Goal: Navigation & Orientation: Find specific page/section

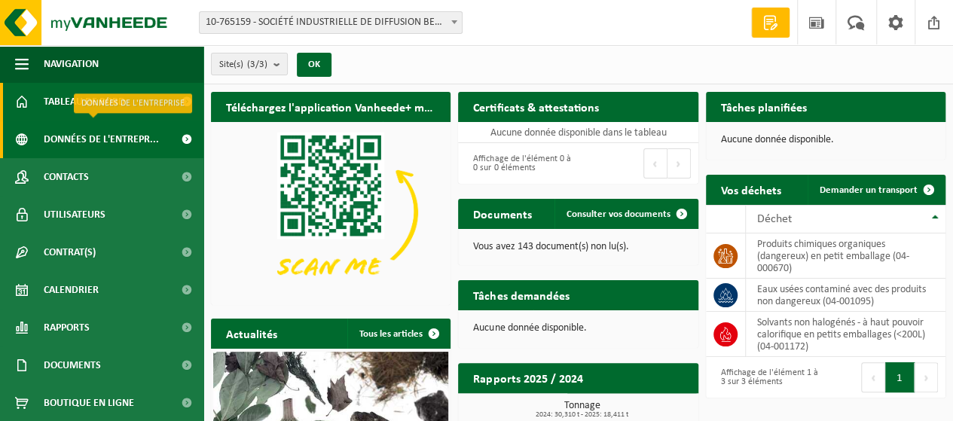
click at [99, 142] on span "Données de l'entrepr..." at bounding box center [101, 139] width 115 height 38
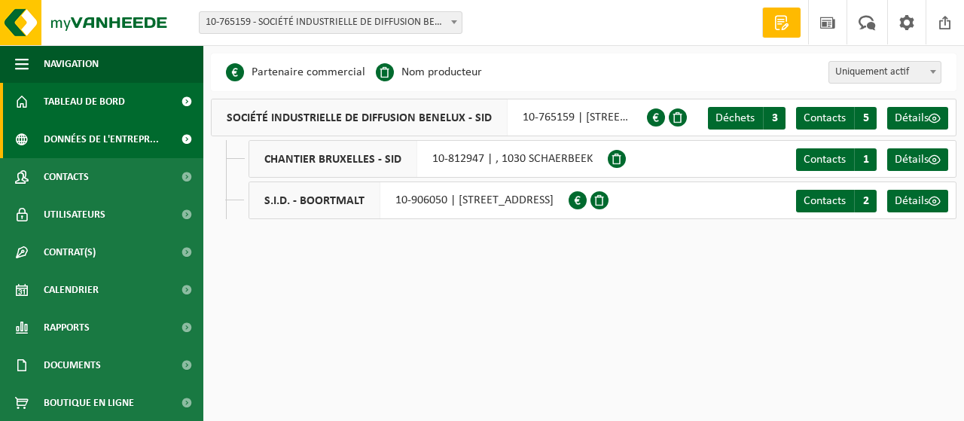
click at [104, 108] on span "Tableau de bord" at bounding box center [84, 102] width 81 height 38
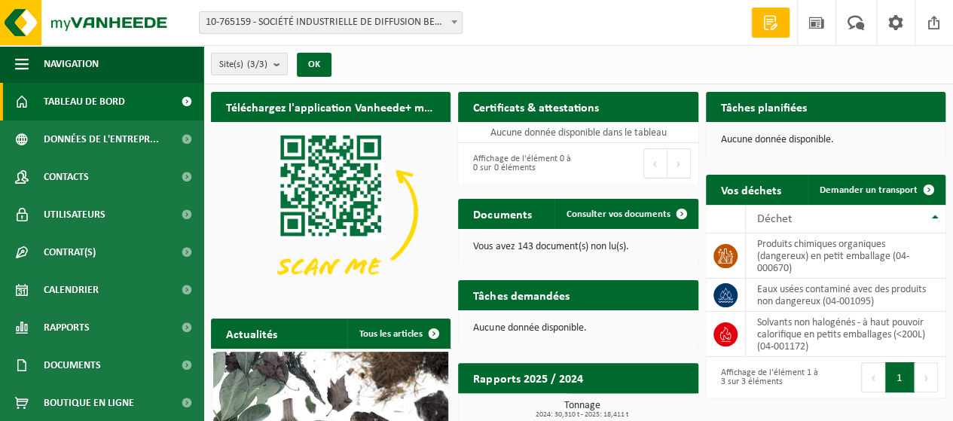
scroll to position [192, 0]
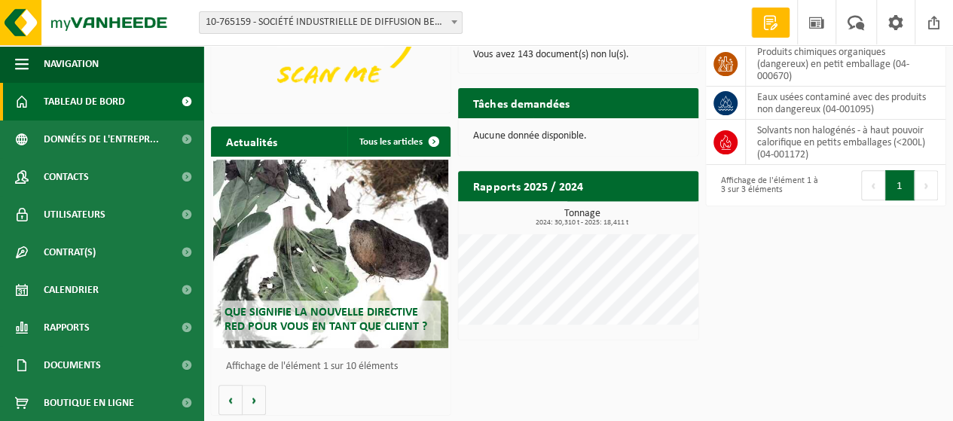
click at [75, 102] on span "Tableau de bord" at bounding box center [84, 102] width 81 height 38
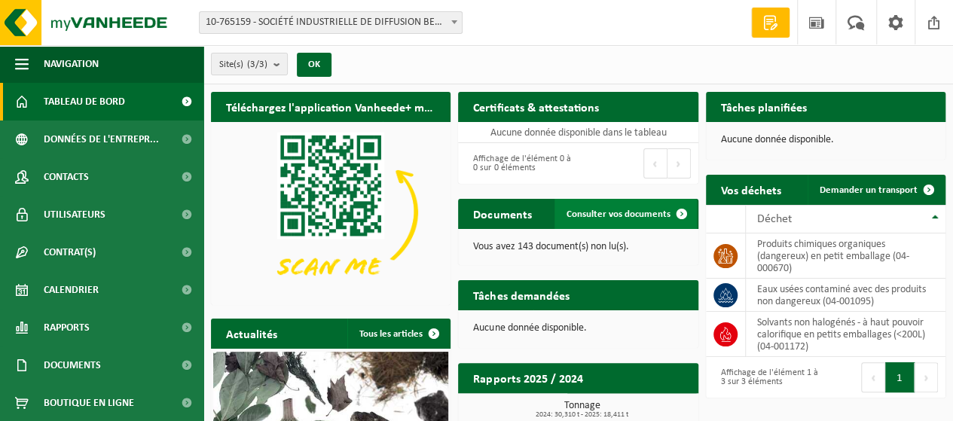
click at [619, 212] on span "Consulter vos documents" at bounding box center [618, 214] width 104 height 10
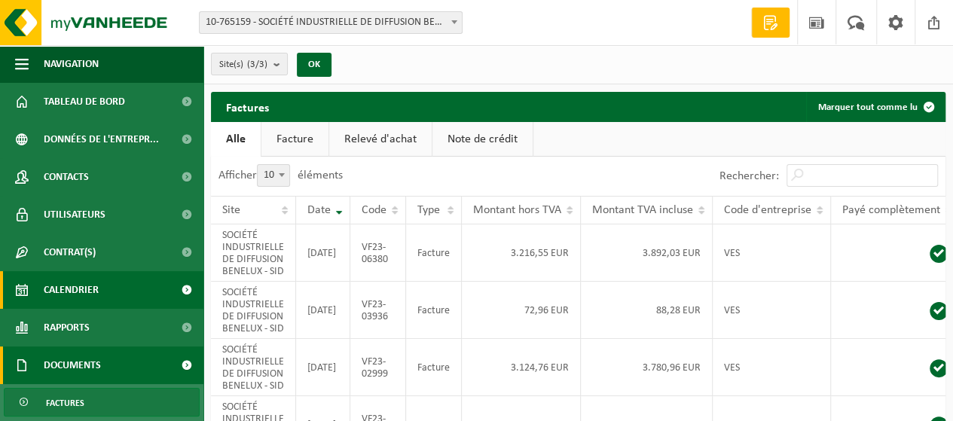
click at [111, 287] on link "Calendrier" at bounding box center [101, 290] width 203 height 38
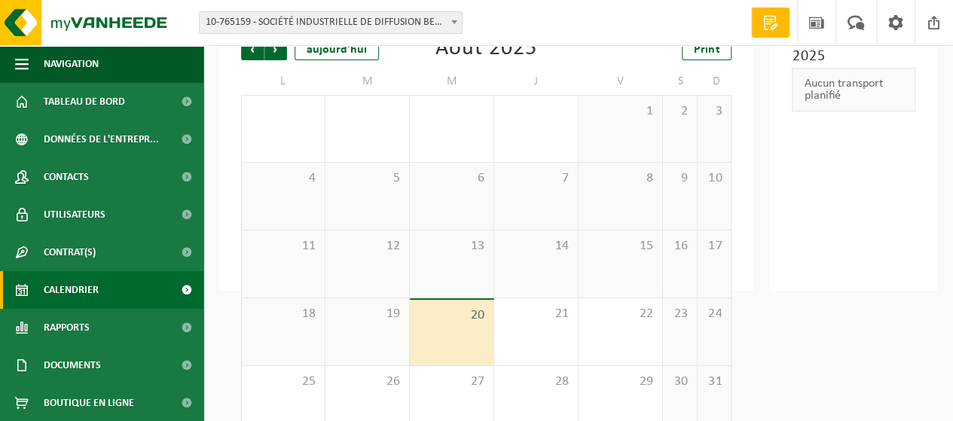
scroll to position [149, 0]
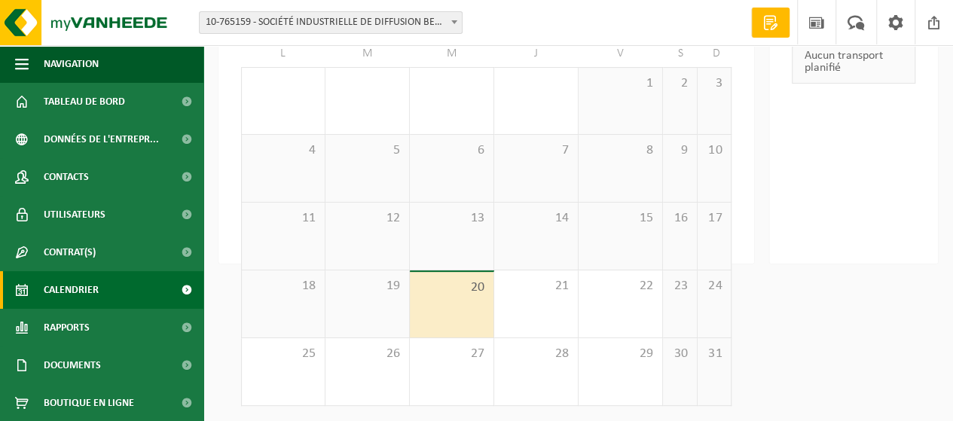
click at [304, 294] on span "18" at bounding box center [283, 286] width 68 height 17
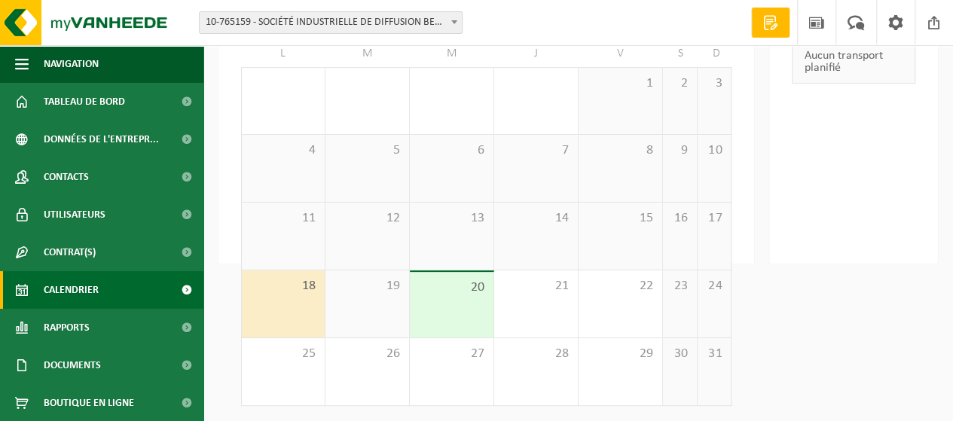
click at [304, 294] on span "18" at bounding box center [283, 286] width 68 height 17
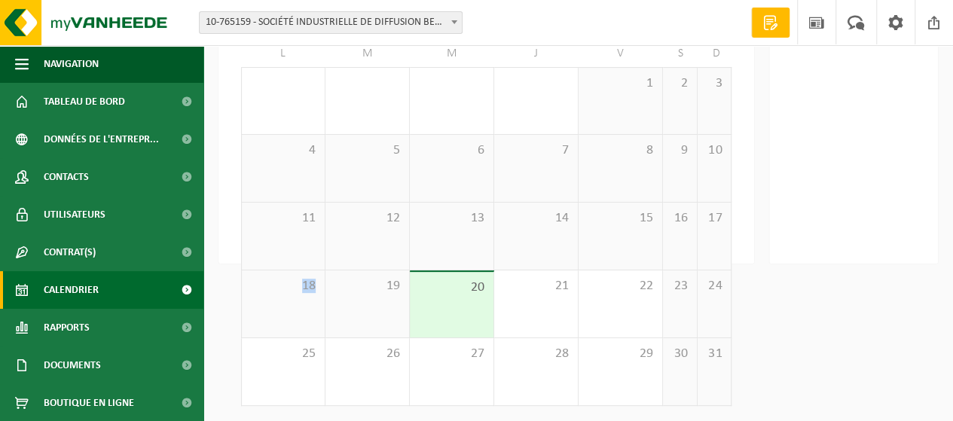
click at [304, 294] on span "18" at bounding box center [283, 286] width 68 height 17
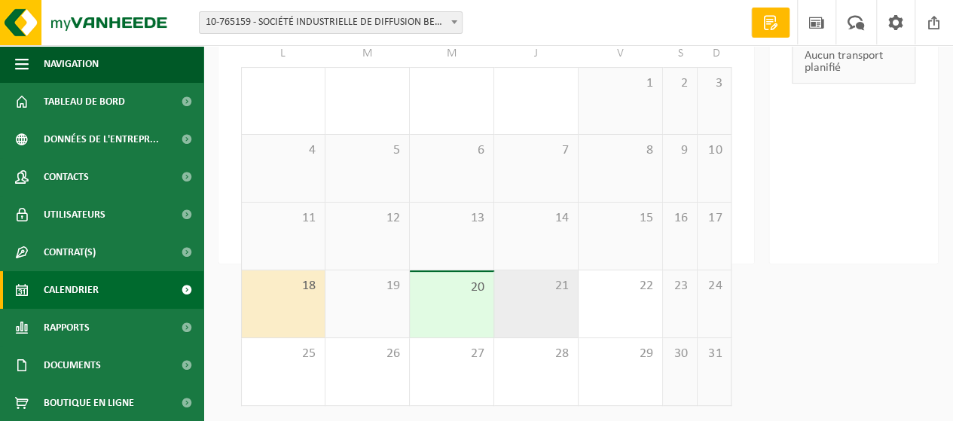
click at [531, 294] on span "21" at bounding box center [536, 286] width 69 height 17
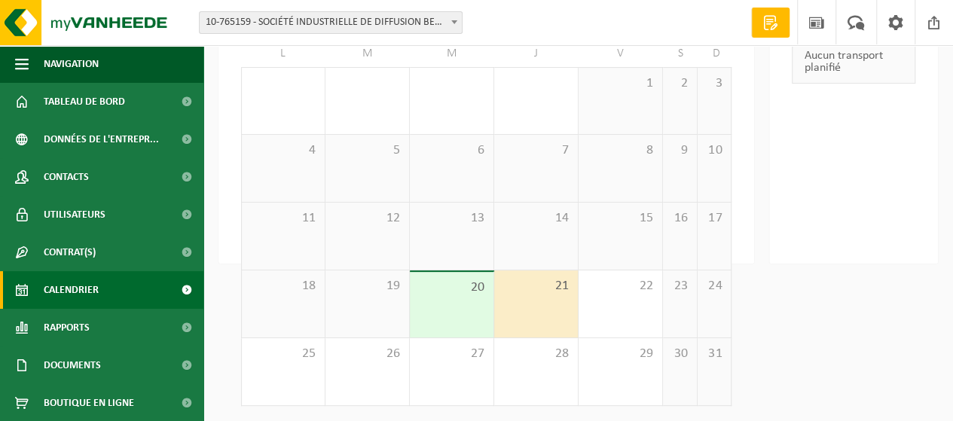
click at [531, 294] on span "21" at bounding box center [536, 286] width 69 height 17
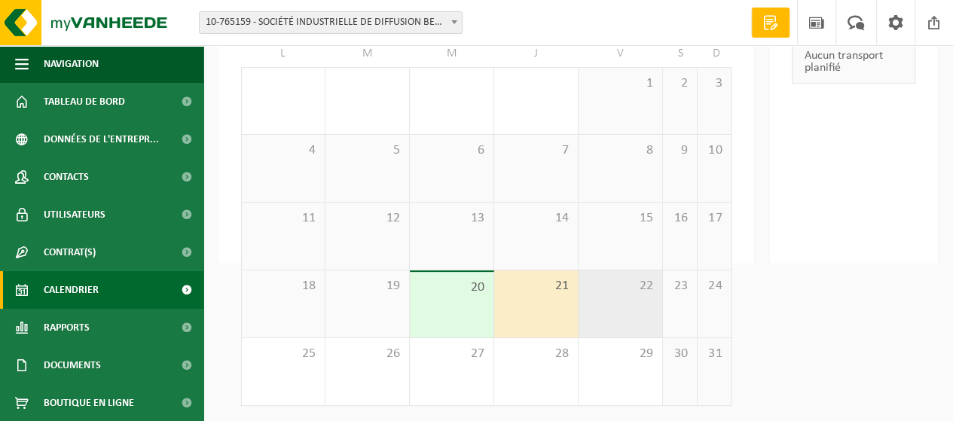
click at [617, 308] on div "22" at bounding box center [620, 303] width 84 height 67
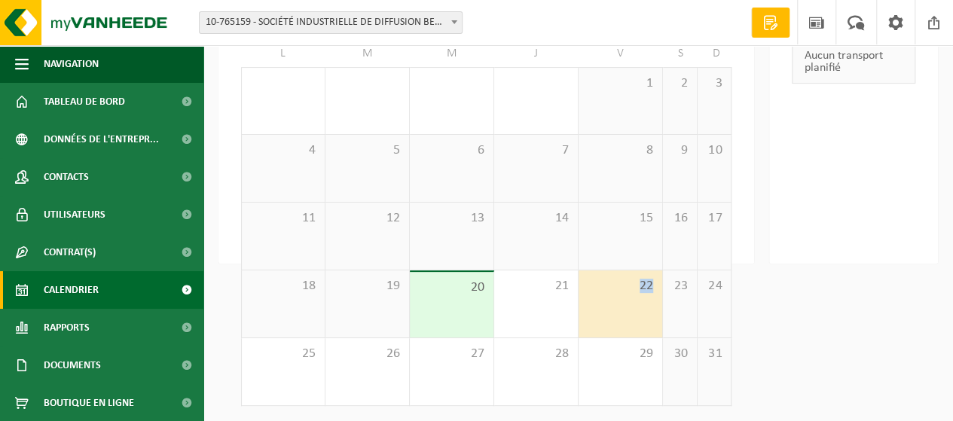
click at [617, 308] on div "22" at bounding box center [620, 303] width 84 height 67
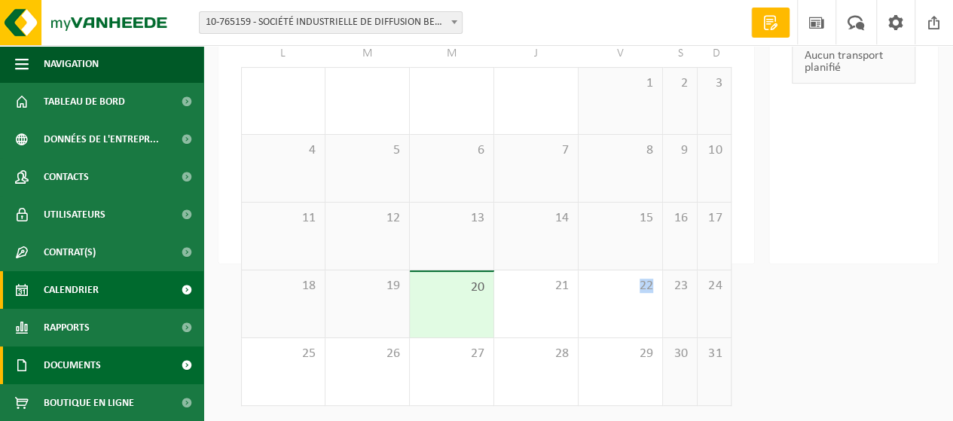
click at [148, 361] on link "Documents" at bounding box center [101, 365] width 203 height 38
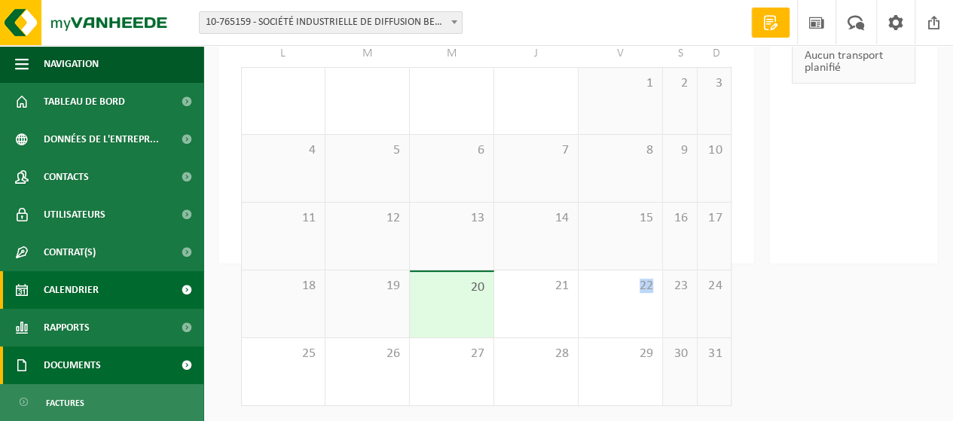
click at [148, 361] on link "Documents" at bounding box center [101, 365] width 203 height 38
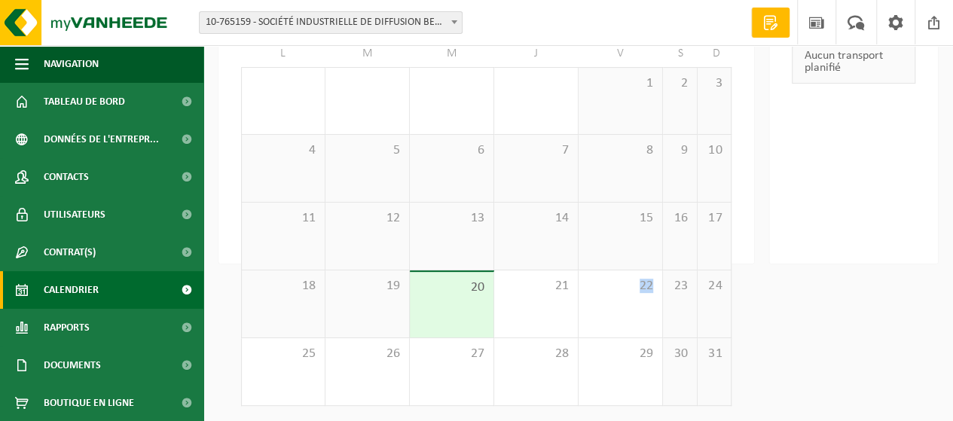
scroll to position [38, 0]
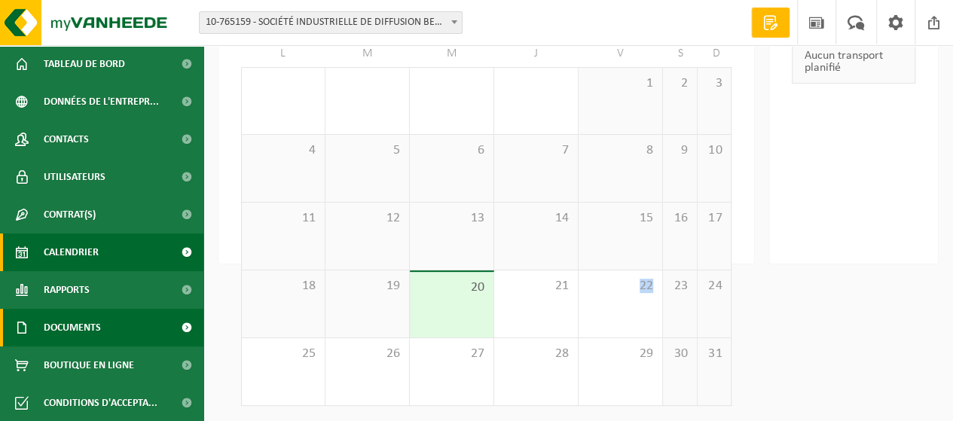
click at [112, 324] on link "Documents" at bounding box center [101, 328] width 203 height 38
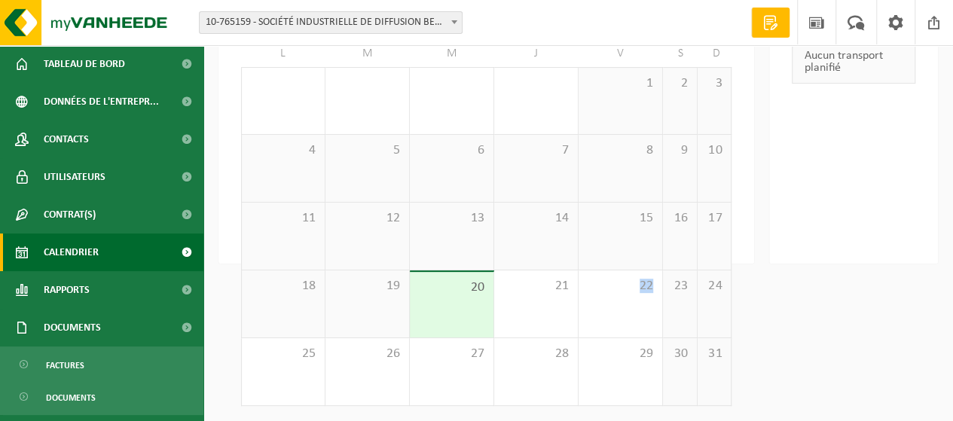
scroll to position [107, 0]
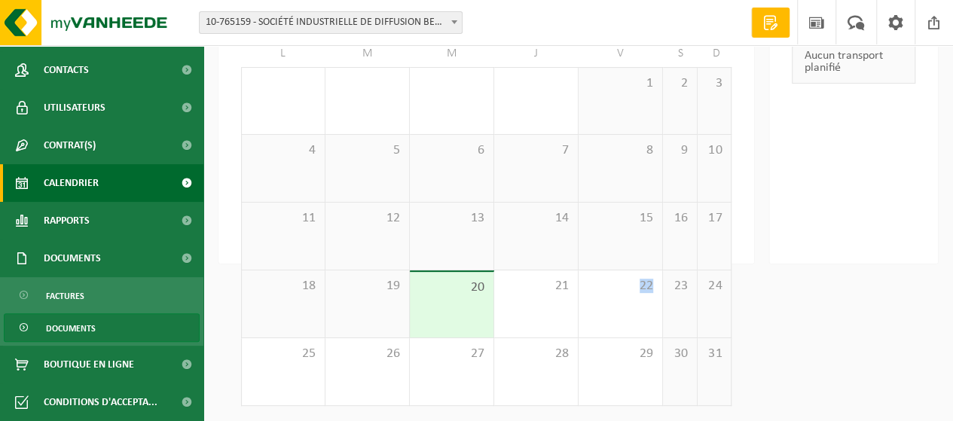
click at [93, 331] on span "Documents" at bounding box center [71, 328] width 50 height 29
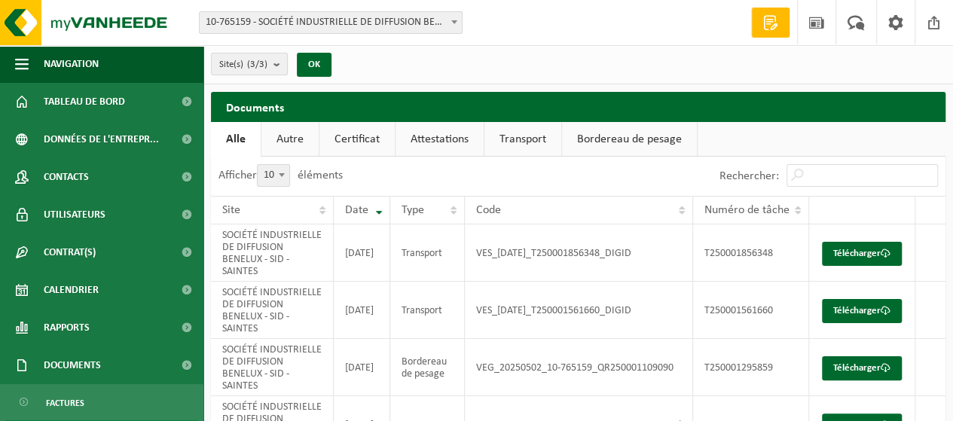
click at [533, 137] on link "Transport" at bounding box center [522, 139] width 77 height 35
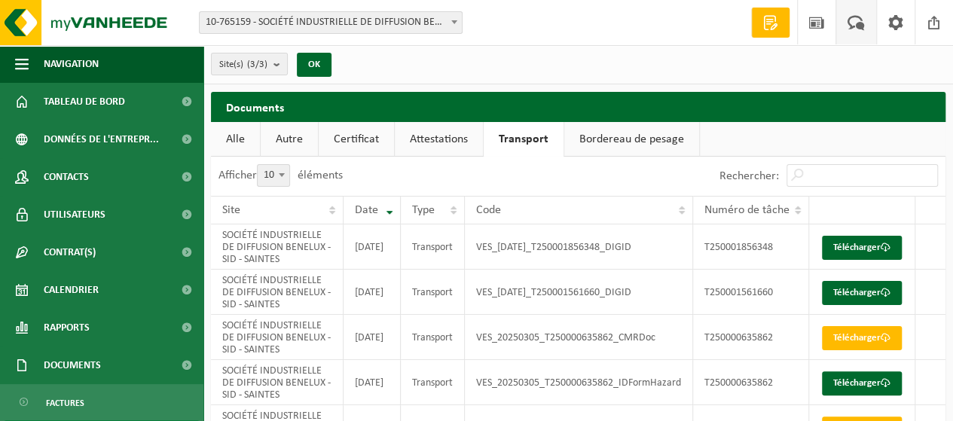
click at [861, 26] on span at bounding box center [855, 22] width 25 height 44
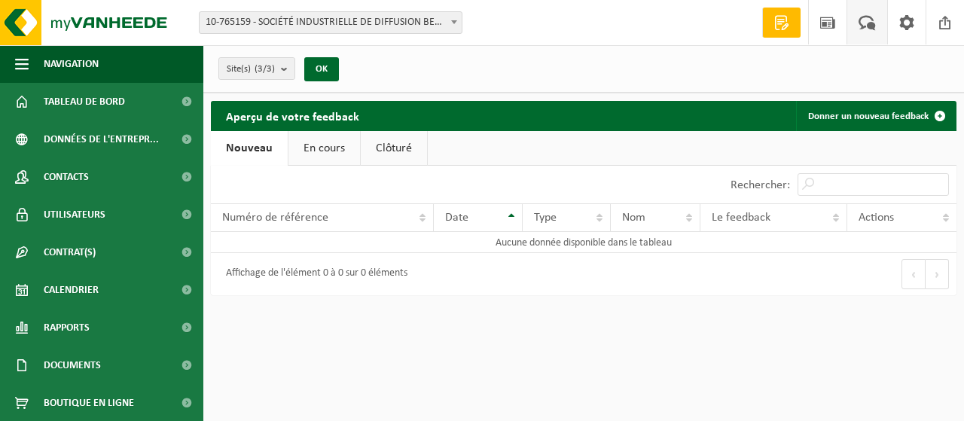
click at [322, 151] on link "En cours" at bounding box center [324, 148] width 72 height 35
click at [786, 20] on span at bounding box center [781, 22] width 23 height 15
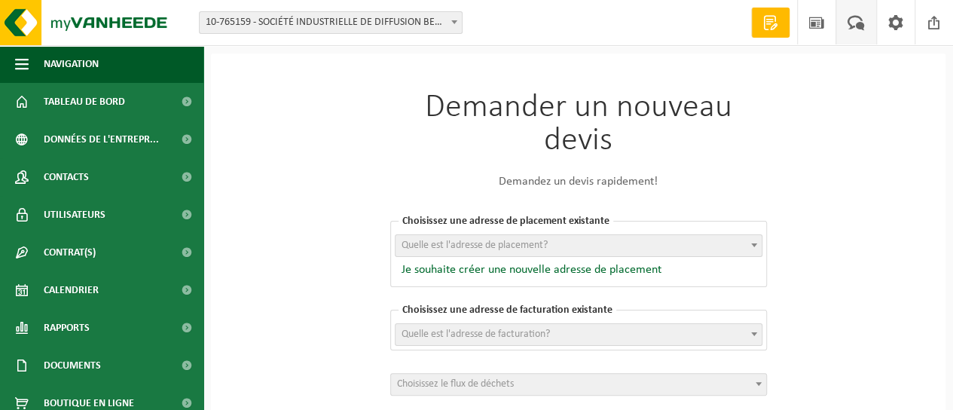
click at [860, 24] on span at bounding box center [855, 22] width 25 height 44
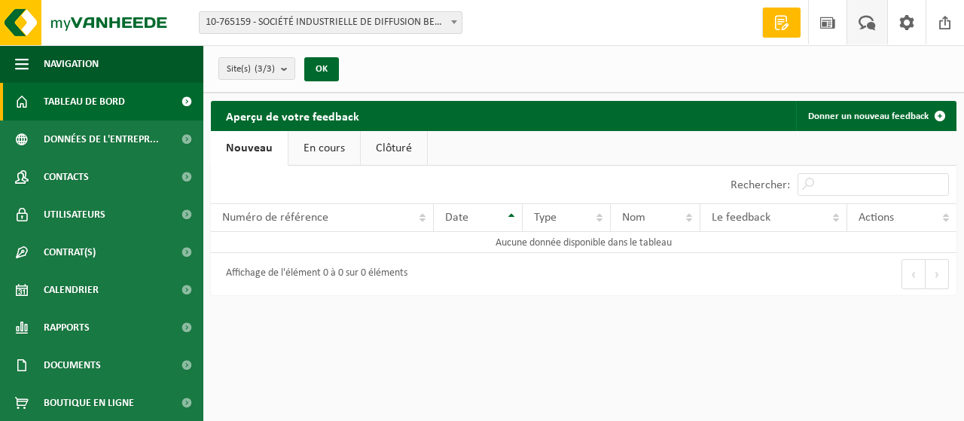
click at [110, 99] on span "Tableau de bord" at bounding box center [84, 102] width 81 height 38
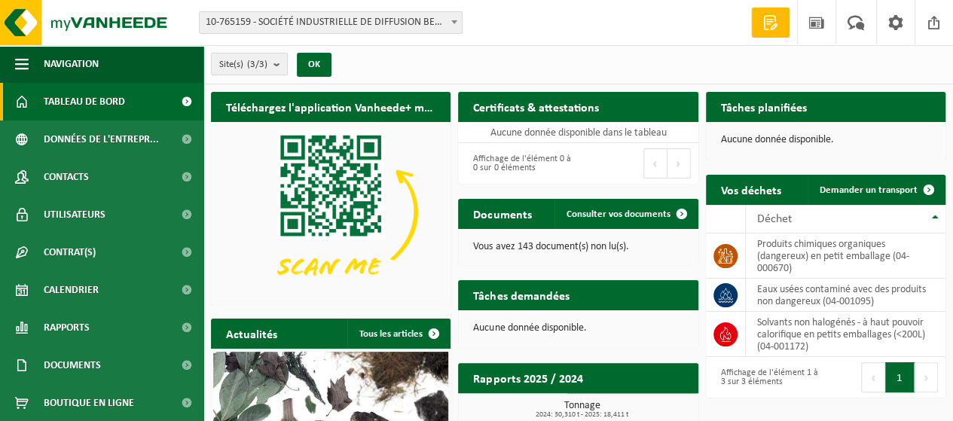
scroll to position [192, 0]
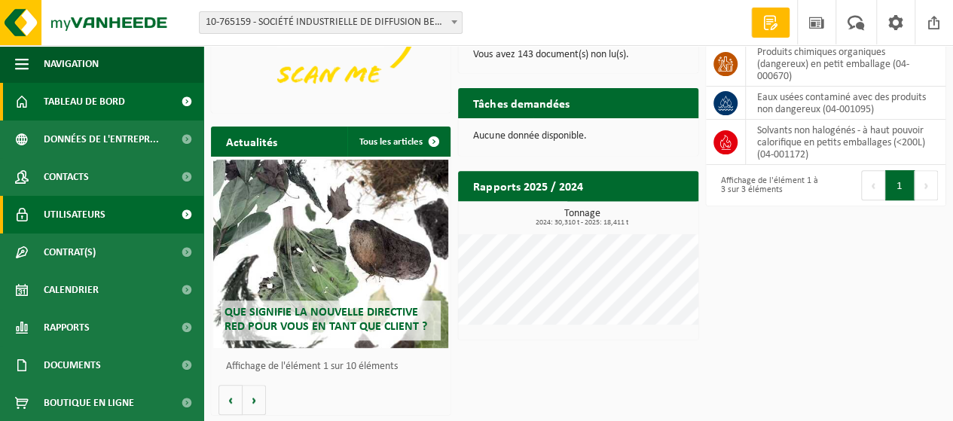
click at [128, 211] on link "Utilisateurs" at bounding box center [101, 215] width 203 height 38
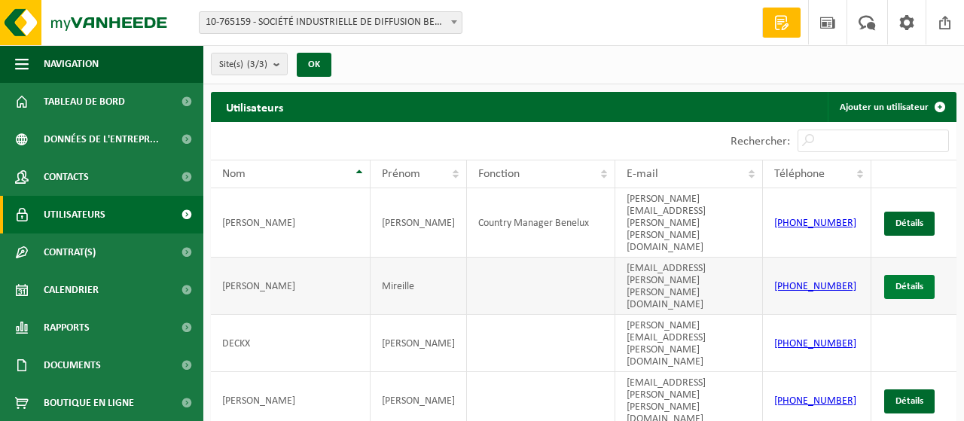
click at [902, 275] on link "Détails" at bounding box center [909, 287] width 50 height 24
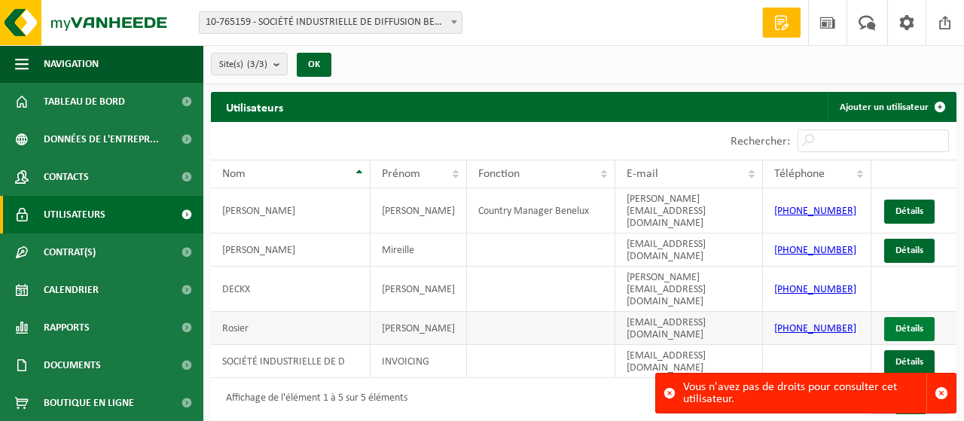
click at [907, 317] on link "Détails" at bounding box center [909, 329] width 50 height 24
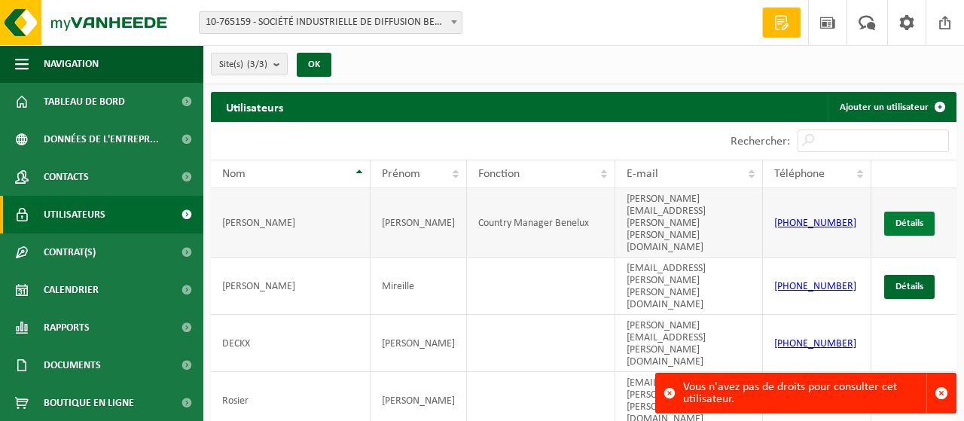
click at [899, 212] on link "Détails" at bounding box center [909, 224] width 50 height 24
